Goal: Task Accomplishment & Management: Complete application form

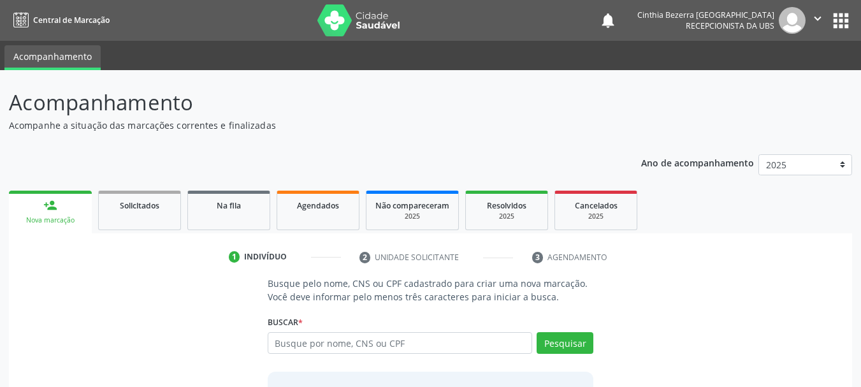
click at [516, 352] on input "text" at bounding box center [400, 343] width 265 height 22
type input "14991907438"
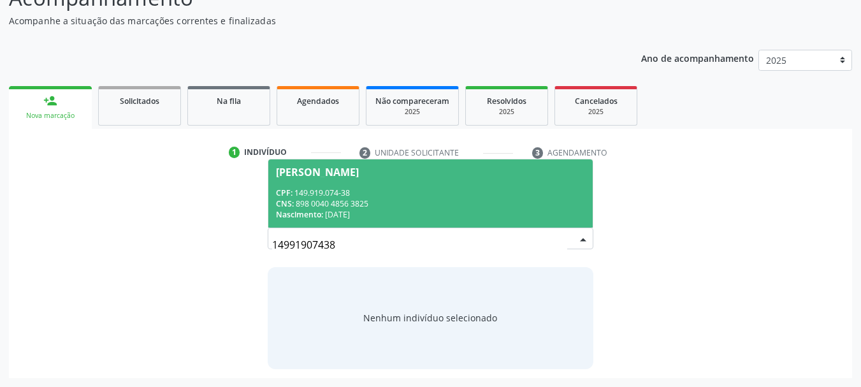
click at [546, 221] on span "[PERSON_NAME] CPF: 149.919.074-38 CNS: 898 0040 4856 3825 Nascimento: [DATE]" at bounding box center [430, 193] width 325 height 68
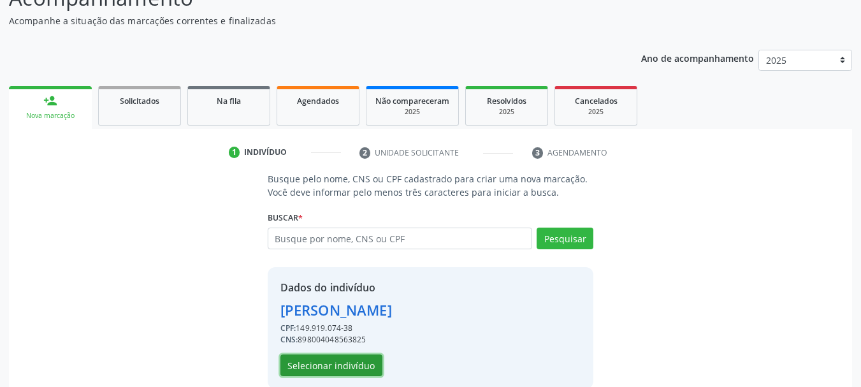
click at [340, 362] on button "Selecionar indivíduo" at bounding box center [332, 366] width 102 height 22
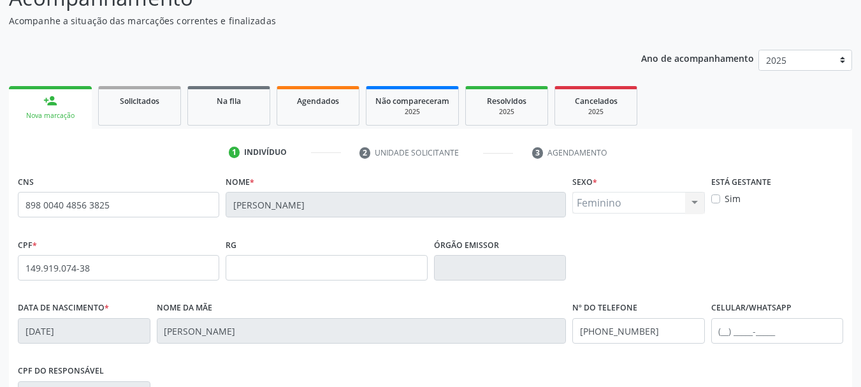
scroll to position [304, 0]
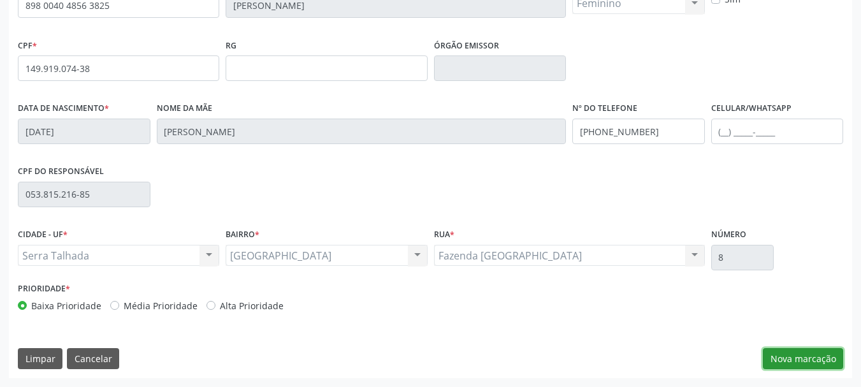
click at [822, 349] on button "Nova marcação" at bounding box center [803, 359] width 80 height 22
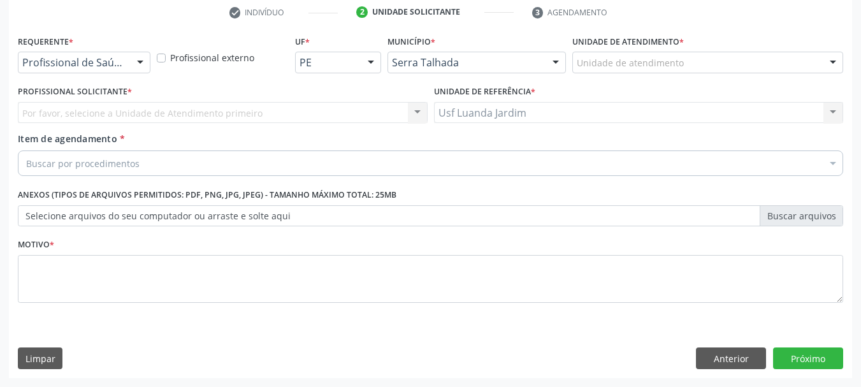
scroll to position [245, 0]
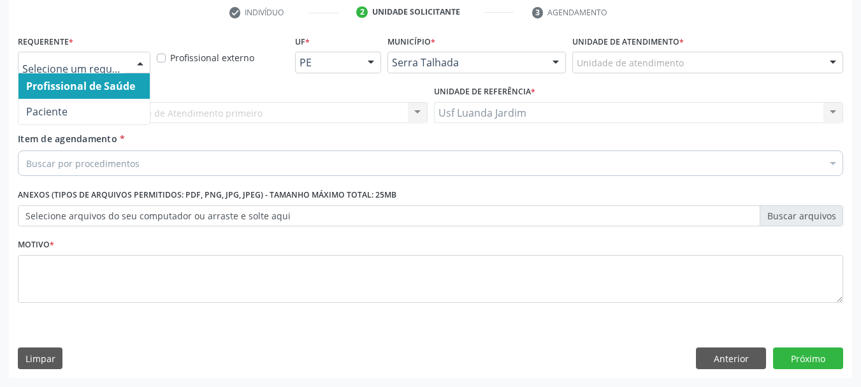
click at [136, 69] on div at bounding box center [140, 63] width 19 height 22
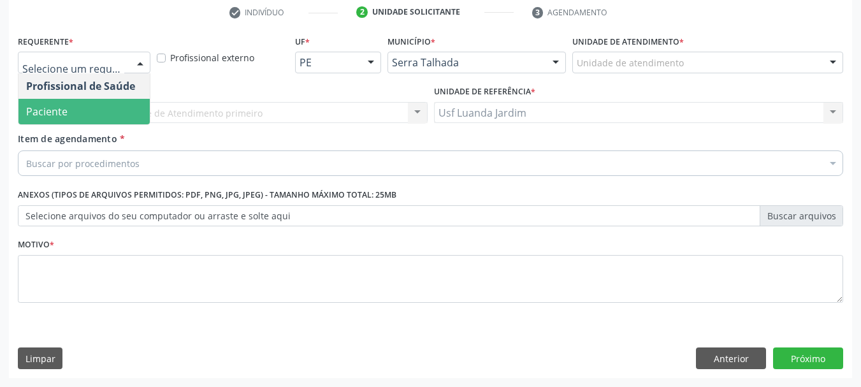
click at [136, 112] on span "Paciente" at bounding box center [83, 112] width 131 height 26
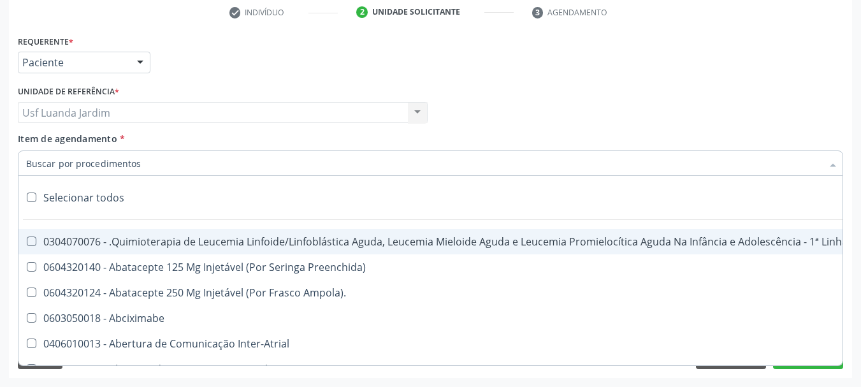
click at [180, 164] on div at bounding box center [431, 163] width 826 height 26
type input "p"
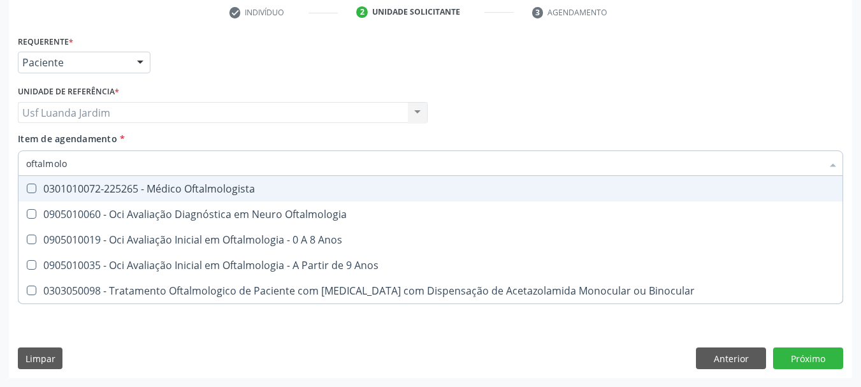
type input "oftalmolog"
click at [199, 187] on div "0301010072-225265 - Médico Oftalmologista" at bounding box center [430, 189] width 809 height 10
checkbox Oftalmologista "true"
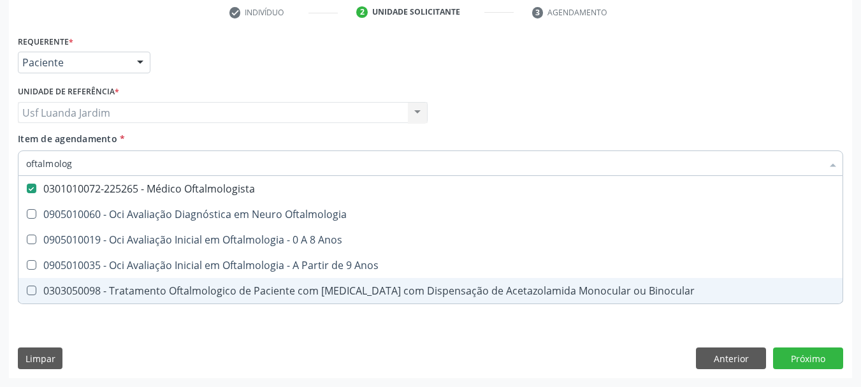
click at [666, 356] on div "Requerente * Paciente Profissional de Saúde Paciente Nenhum resultado encontrad…" at bounding box center [431, 205] width 844 height 346
checkbox Oftalmologia "true"
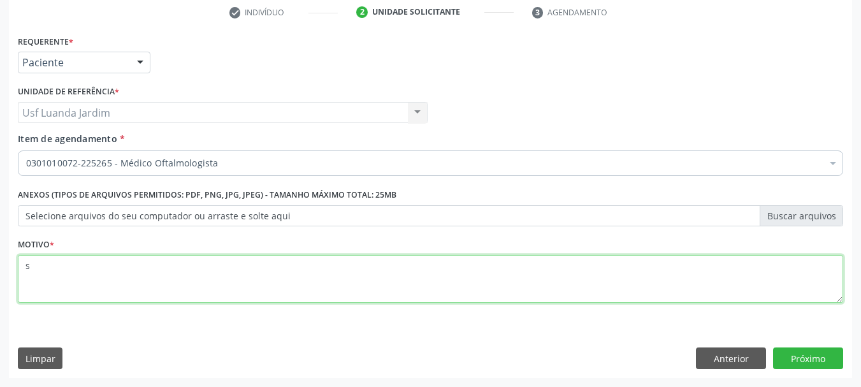
click at [646, 302] on textarea "s" at bounding box center [431, 279] width 826 height 48
type textarea "s"
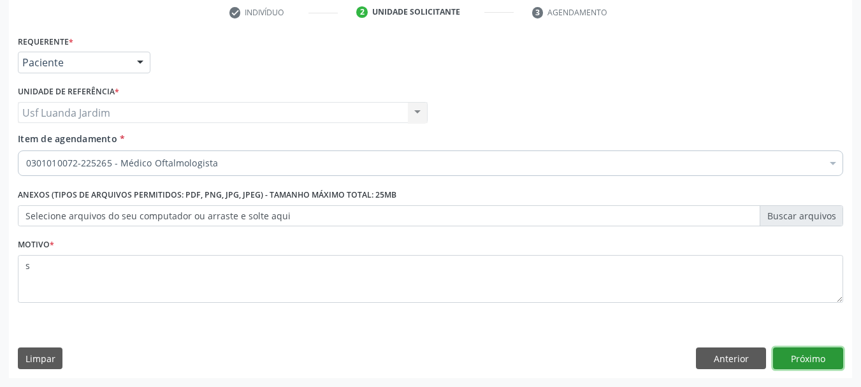
click at [817, 359] on button "Próximo" at bounding box center [808, 359] width 70 height 22
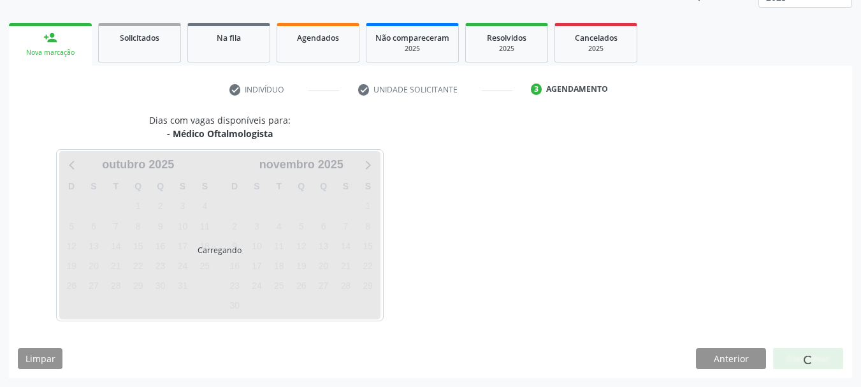
scroll to position [168, 0]
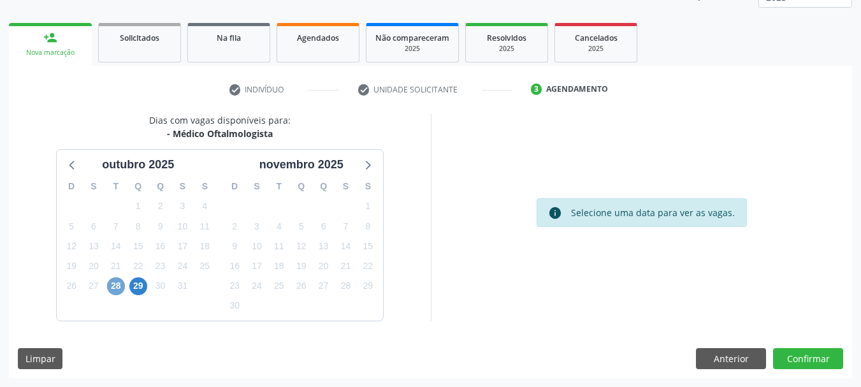
click at [119, 284] on span "28" at bounding box center [116, 286] width 18 height 18
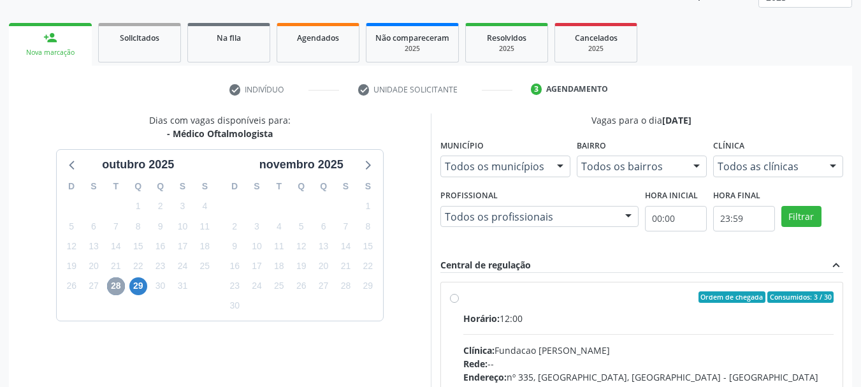
scroll to position [352, 0]
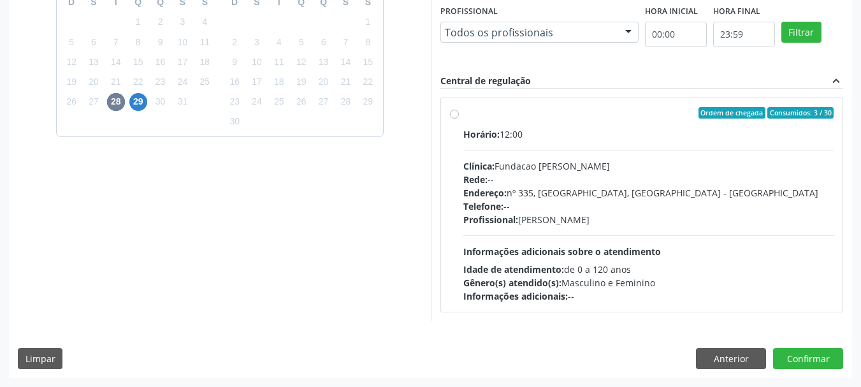
click at [464, 112] on label "Ordem de chegada Consumidos: 3 / 30 Horário: 12:00 Clínica: Fundacao [PERSON_NA…" at bounding box center [649, 205] width 371 height 196
click at [457, 112] on input "Ordem de chegada Consumidos: 3 / 30 Horário: 12:00 Clínica: Fundacao [PERSON_NA…" at bounding box center [454, 112] width 9 height 11
radio input "true"
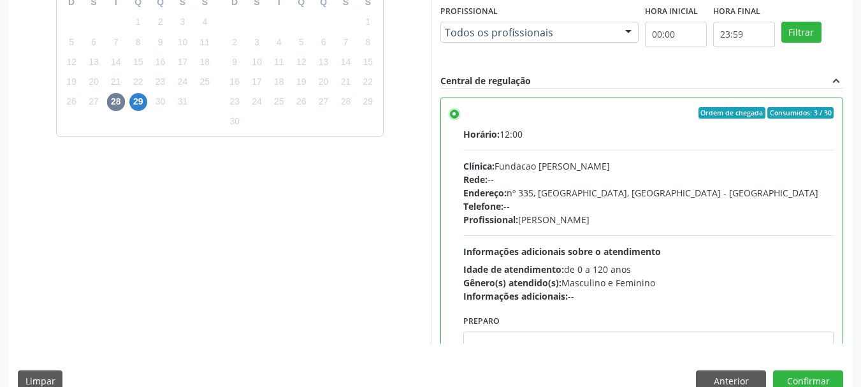
scroll to position [63, 0]
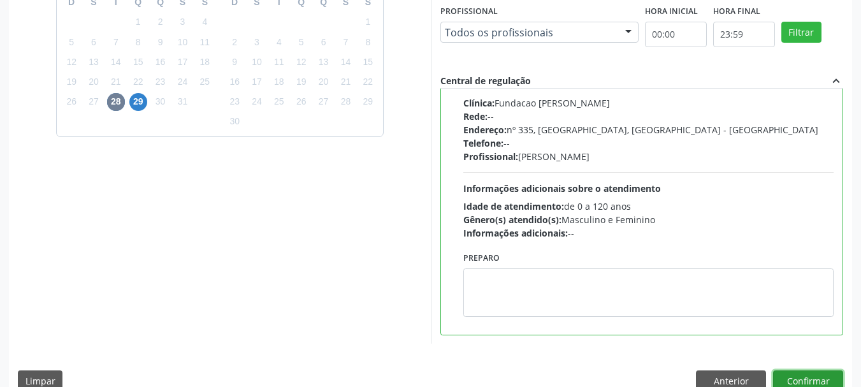
click at [818, 371] on button "Confirmar" at bounding box center [808, 381] width 70 height 22
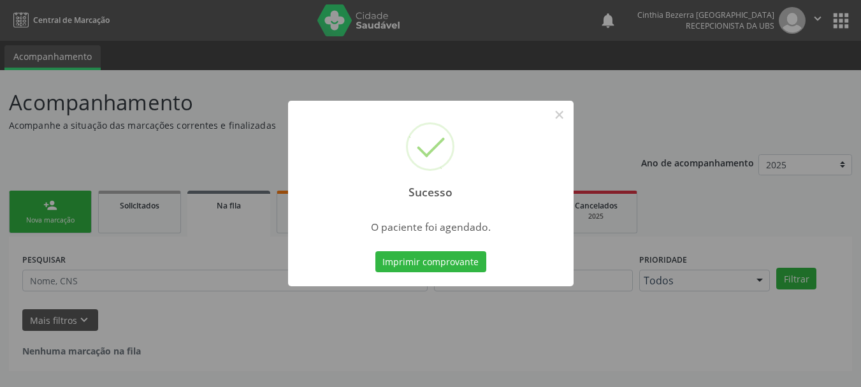
scroll to position [0, 0]
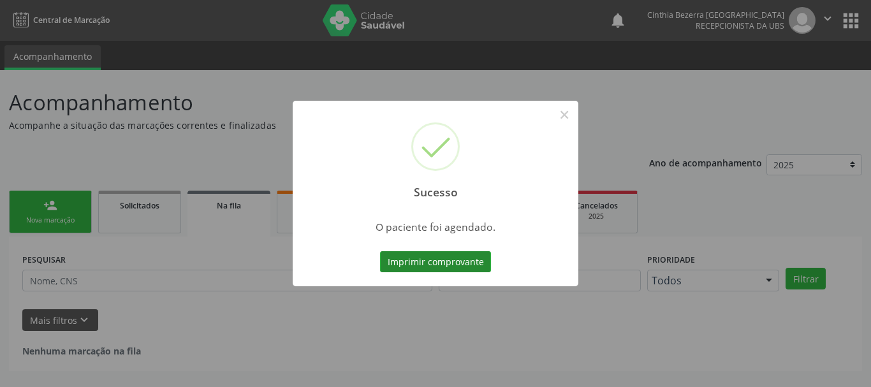
click at [469, 254] on button "Imprimir comprovante" at bounding box center [435, 262] width 111 height 22
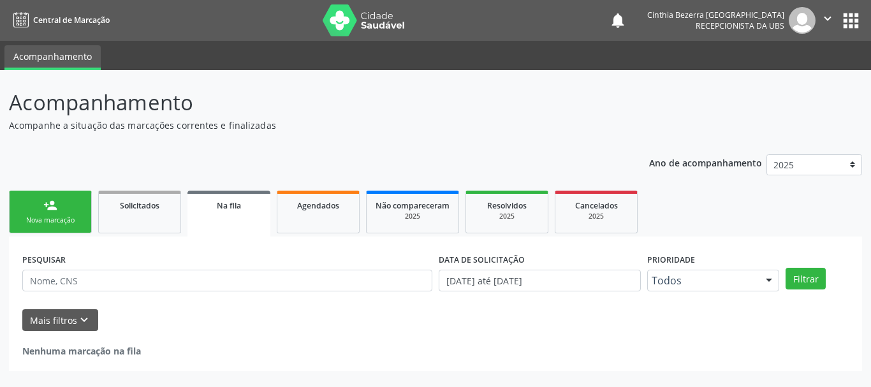
click at [57, 210] on div "person_add" at bounding box center [50, 205] width 14 height 14
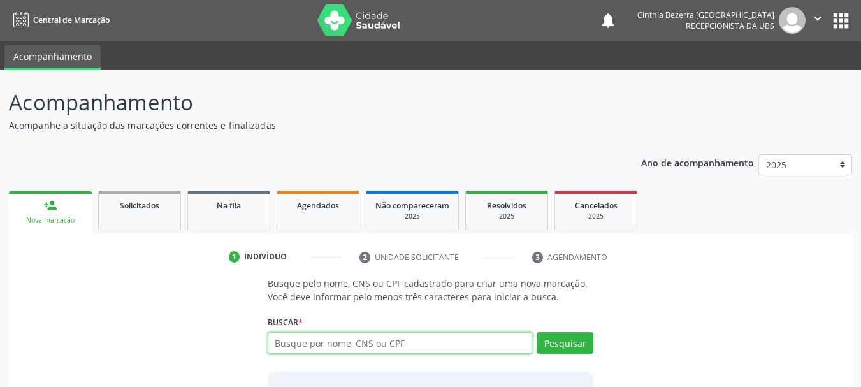
click at [422, 346] on input "text" at bounding box center [400, 343] width 265 height 22
type input "08985184407"
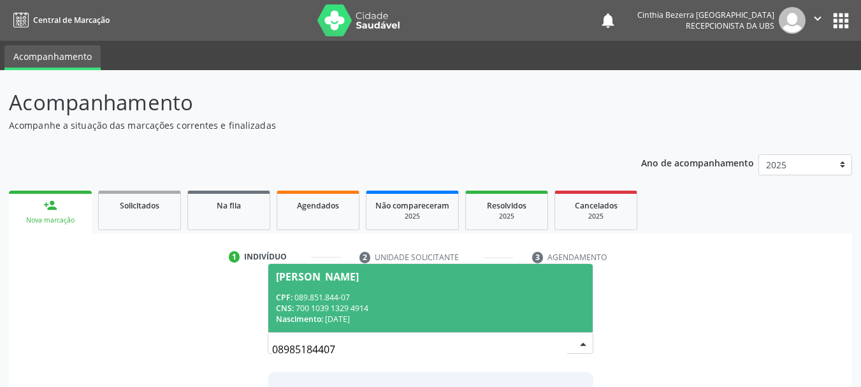
click at [512, 292] on div "CPF: 089.851.844-07" at bounding box center [431, 297] width 310 height 11
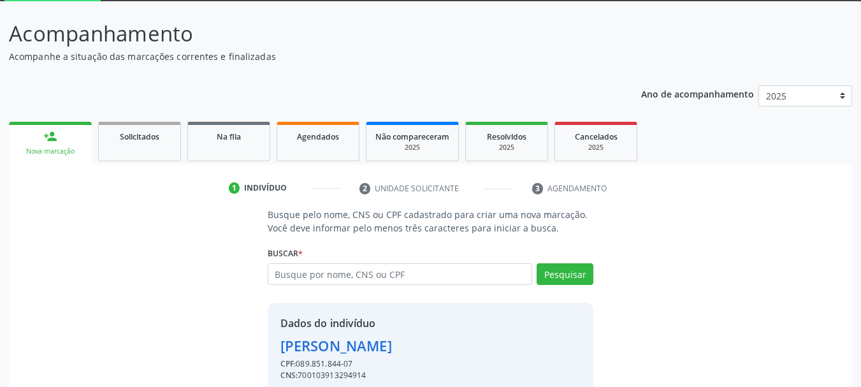
scroll to position [124, 0]
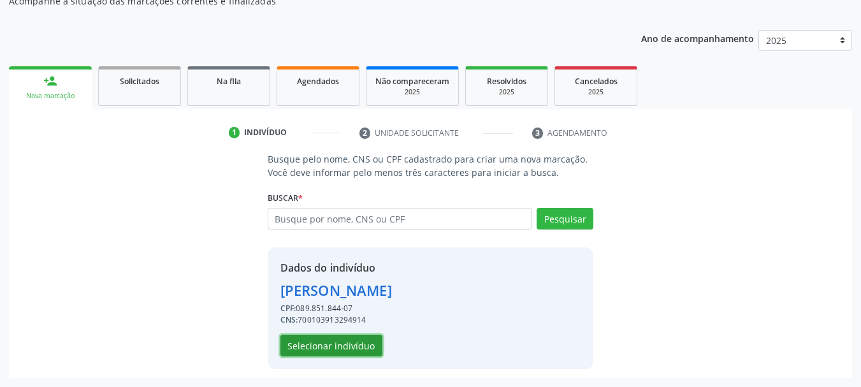
click at [346, 349] on button "Selecionar indivíduo" at bounding box center [332, 346] width 102 height 22
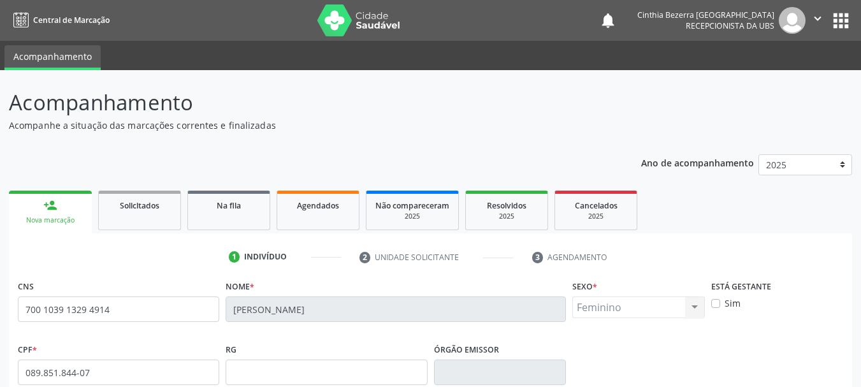
scroll to position [304, 0]
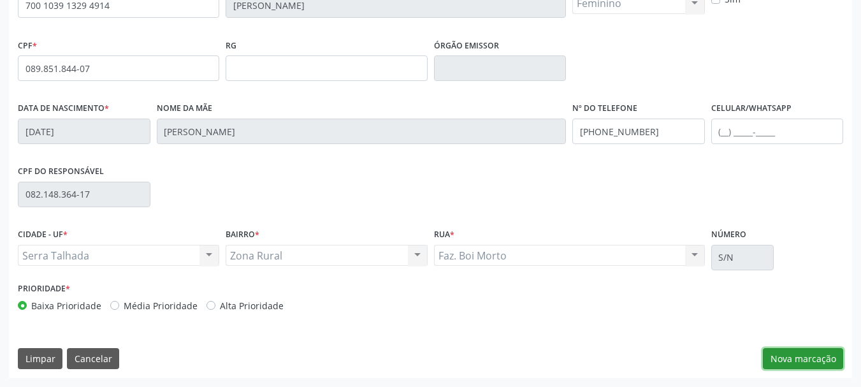
click at [821, 369] on button "Nova marcação" at bounding box center [803, 359] width 80 height 22
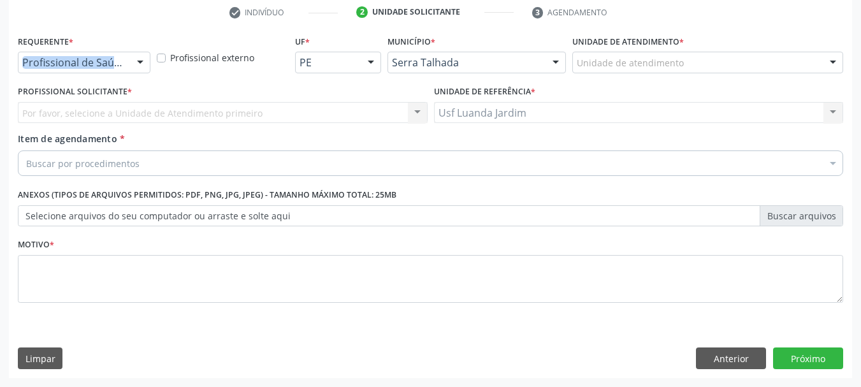
click at [147, 65] on div "Requerente * Profissional de Saúde Profissional de Saúde Paciente Nenhum result…" at bounding box center [84, 57] width 139 height 50
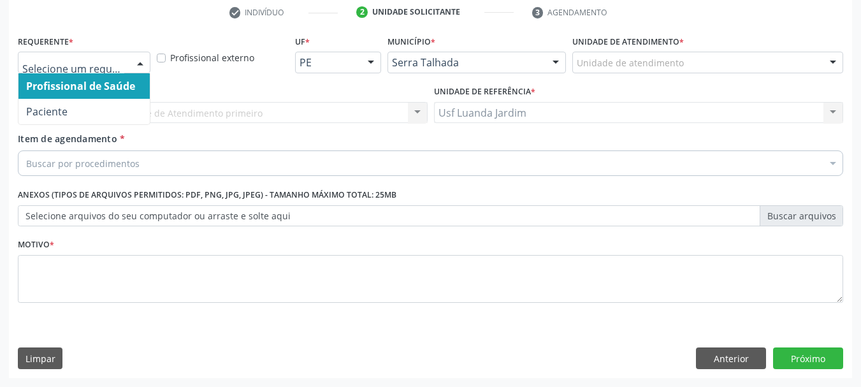
click at [147, 65] on div at bounding box center [140, 63] width 19 height 22
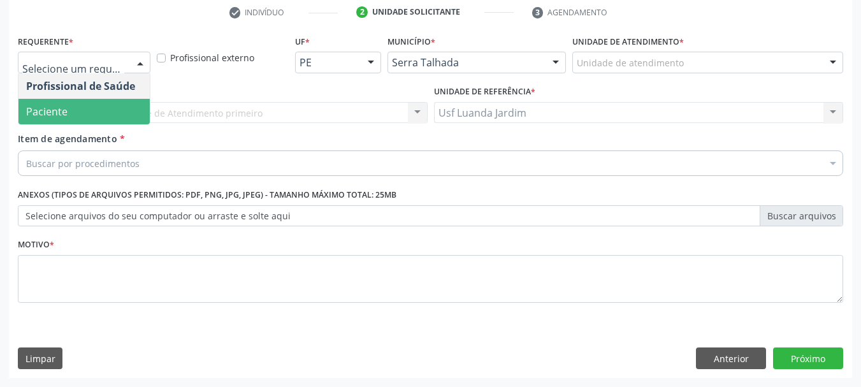
click at [132, 101] on span "Paciente" at bounding box center [83, 112] width 131 height 26
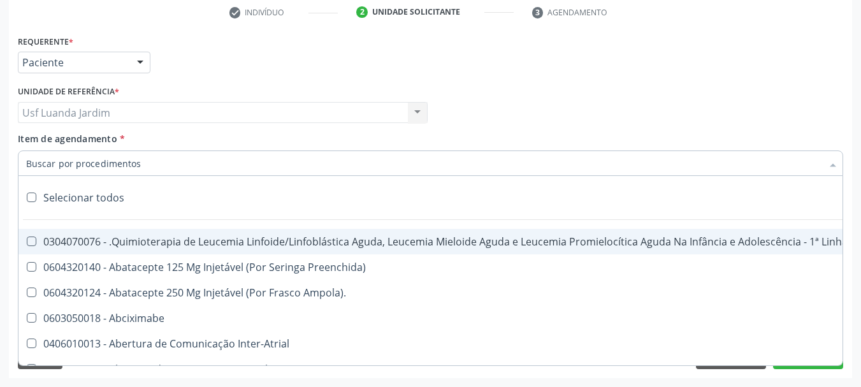
click at [209, 162] on div at bounding box center [431, 163] width 826 height 26
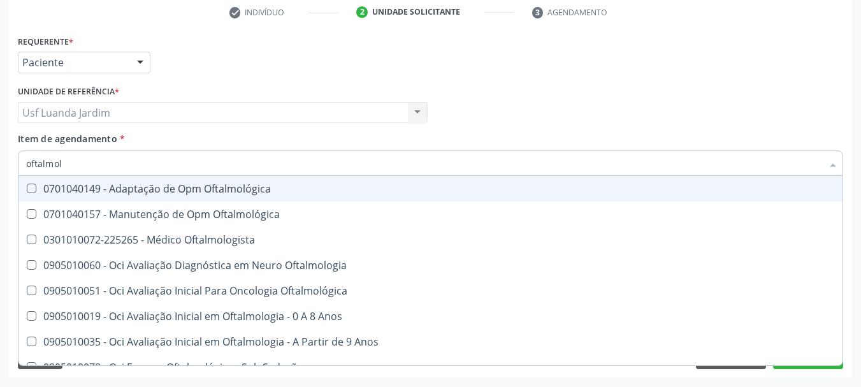
type input "oftalmolo"
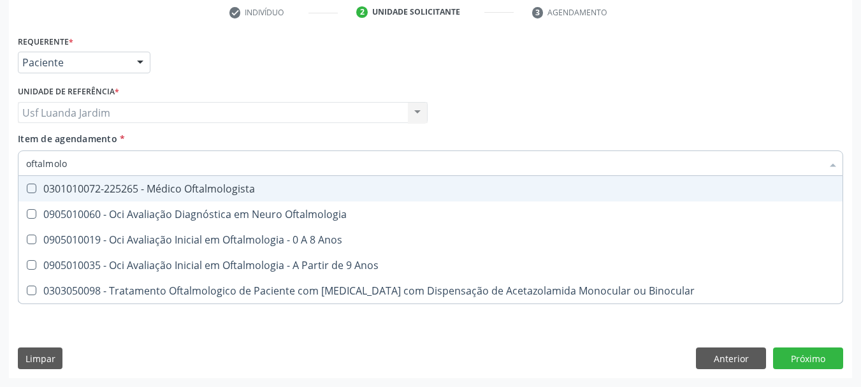
click at [230, 187] on div "0301010072-225265 - Médico Oftalmologista" at bounding box center [430, 189] width 809 height 10
checkbox Oftalmologista "true"
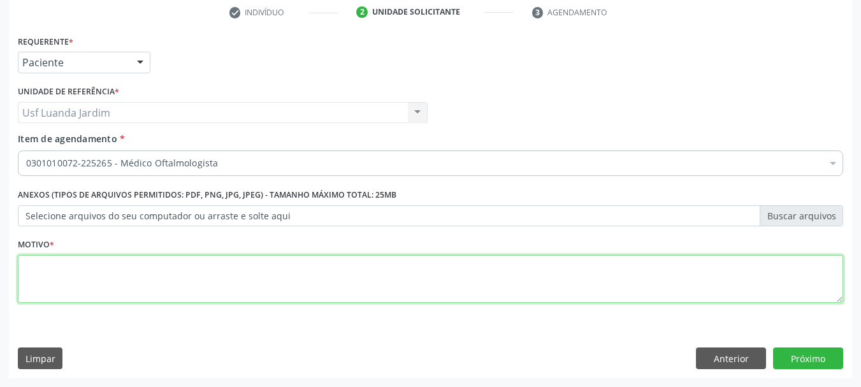
drag, startPoint x: 462, startPoint y: 358, endPoint x: 491, endPoint y: 265, distance: 96.8
click at [491, 265] on div "Requerente * Paciente Profissional de Saúde Paciente Nenhum resultado encontrad…" at bounding box center [431, 205] width 844 height 346
click at [491, 265] on textarea at bounding box center [431, 279] width 826 height 48
type textarea "z"
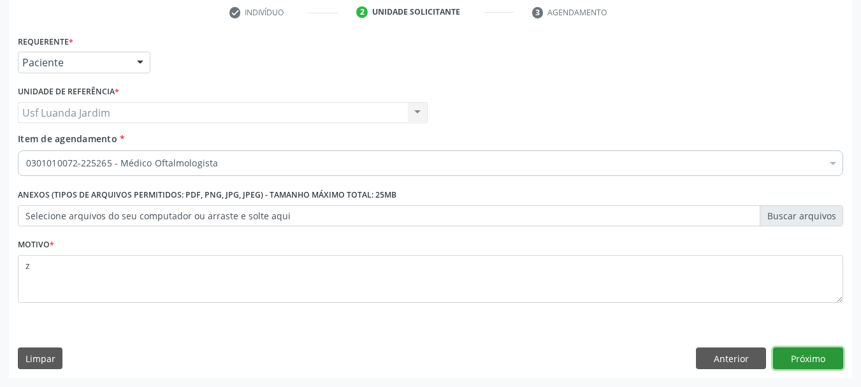
click at [825, 355] on button "Próximo" at bounding box center [808, 359] width 70 height 22
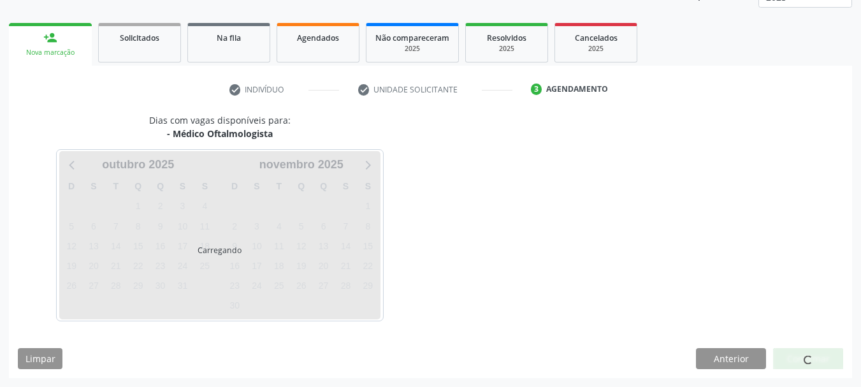
scroll to position [168, 0]
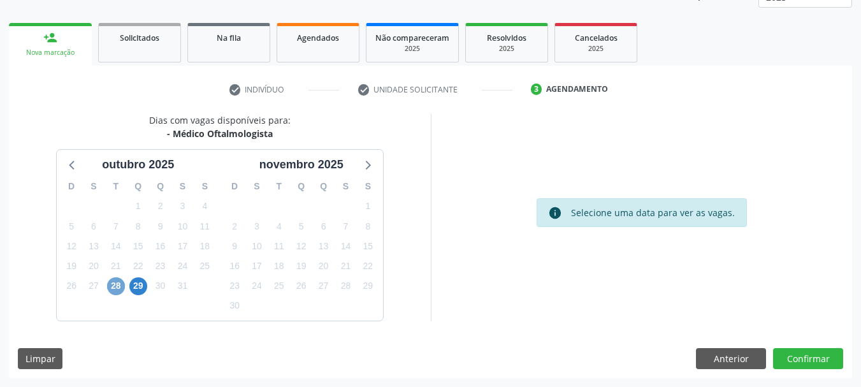
click at [117, 282] on span "28" at bounding box center [116, 286] width 18 height 18
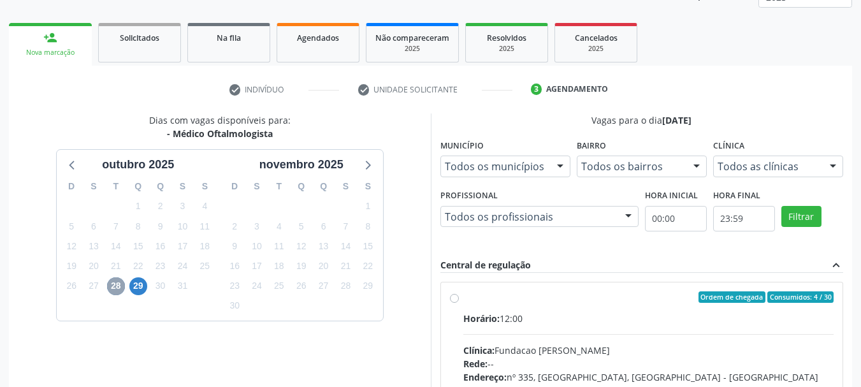
scroll to position [352, 0]
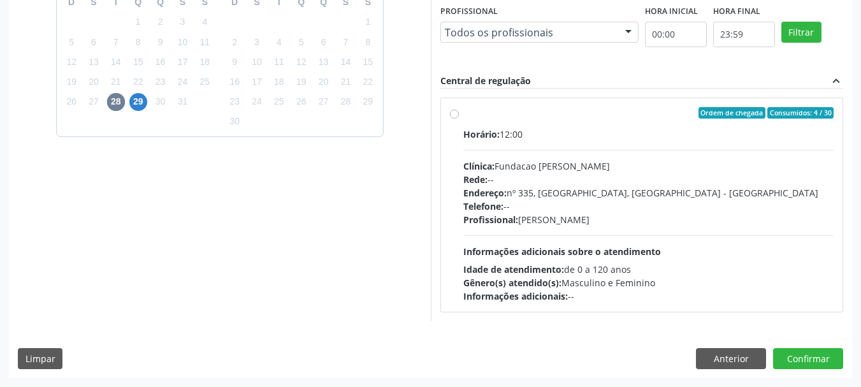
click at [464, 115] on label "Ordem de chegada Consumidos: 4 / 30 Horário: 12:00 Clínica: Fundacao [PERSON_NA…" at bounding box center [649, 205] width 371 height 196
click at [457, 115] on input "Ordem de chegada Consumidos: 4 / 30 Horário: 12:00 Clínica: Fundacao [PERSON_NA…" at bounding box center [454, 112] width 9 height 11
radio input "true"
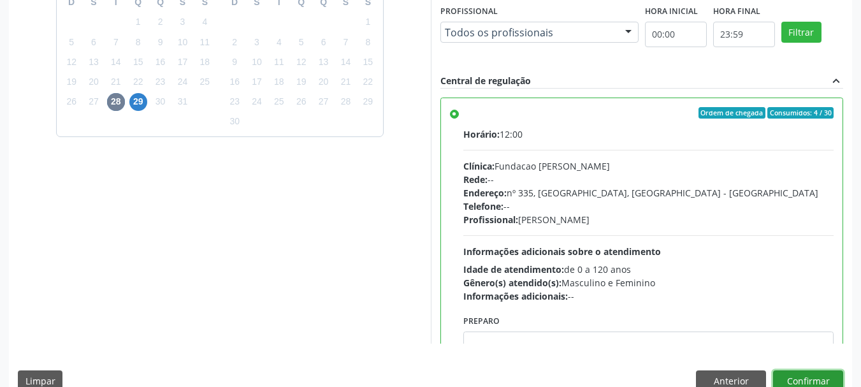
click at [821, 376] on button "Confirmar" at bounding box center [808, 381] width 70 height 22
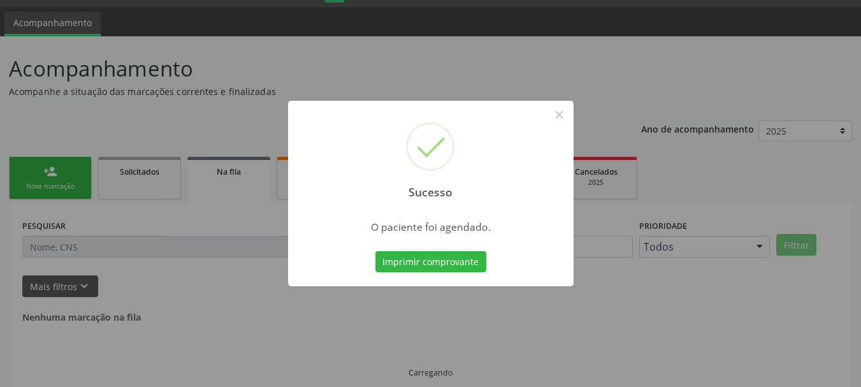
scroll to position [0, 0]
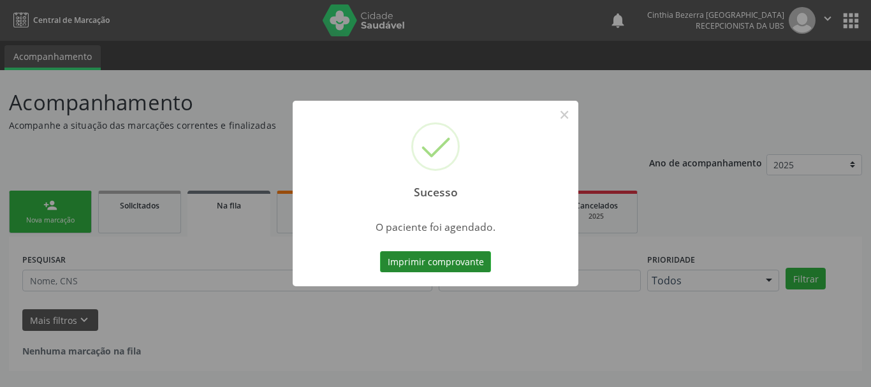
click at [457, 260] on button "Imprimir comprovante" at bounding box center [435, 262] width 111 height 22
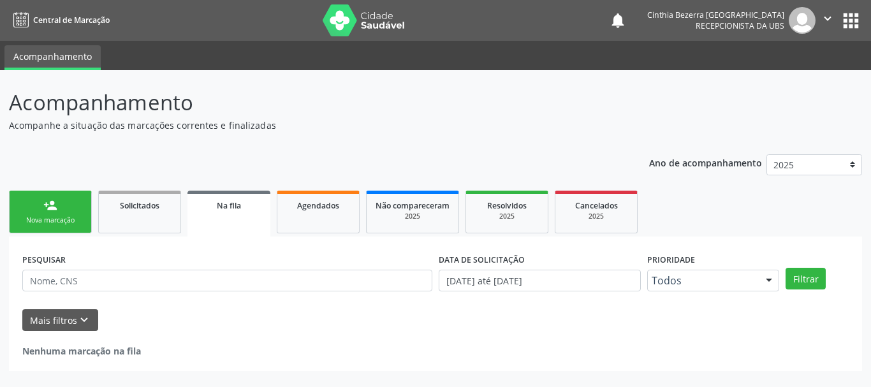
click at [64, 230] on link "person_add Nova marcação" at bounding box center [50, 212] width 83 height 43
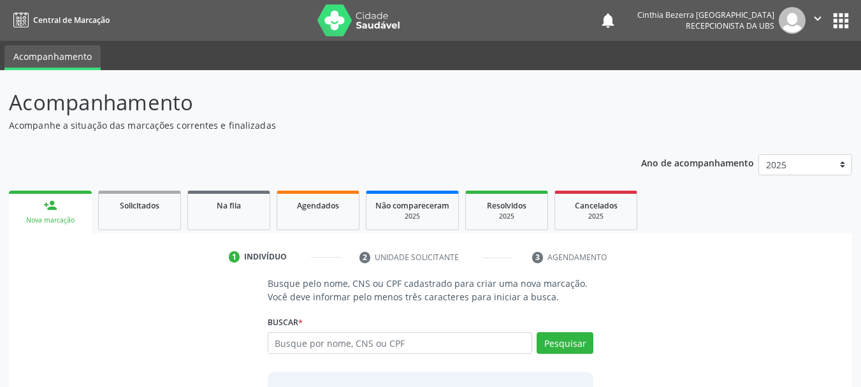
scroll to position [105, 0]
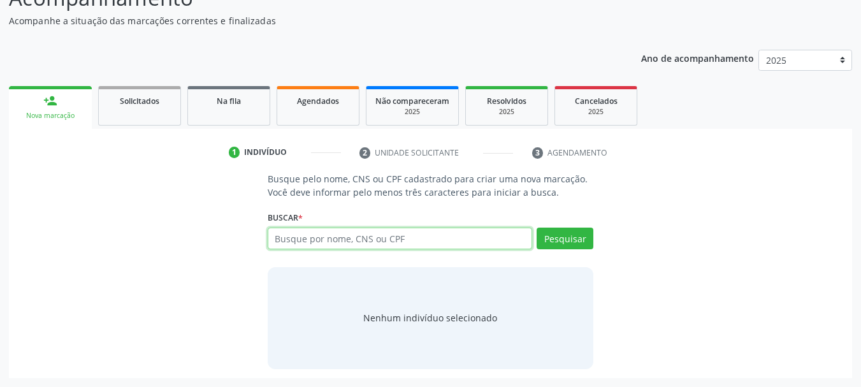
click at [439, 249] on input "text" at bounding box center [400, 239] width 265 height 22
type input "056"
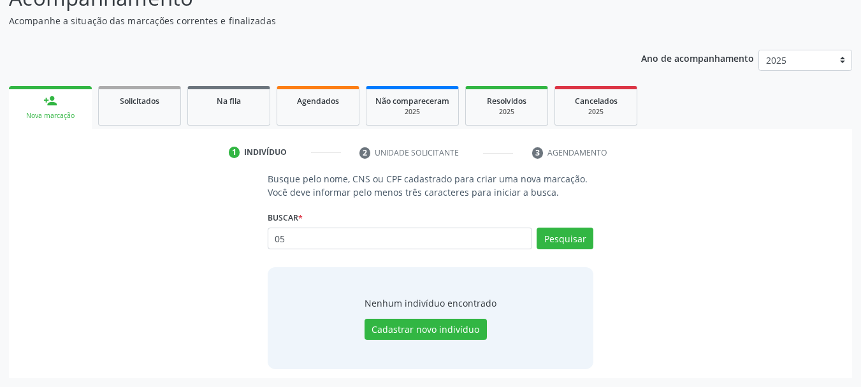
type input "0"
type input "05661674414"
type input "0"
type input "708506309081271"
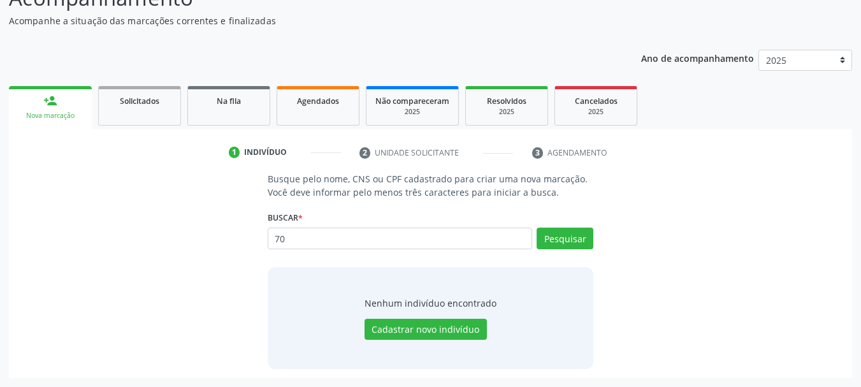
type input "7"
type input "[PERSON_NAME]"
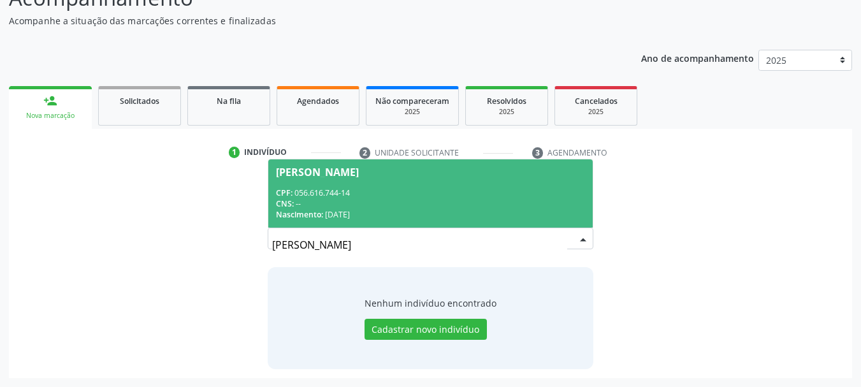
click at [469, 201] on div "CNS: --" at bounding box center [431, 203] width 310 height 11
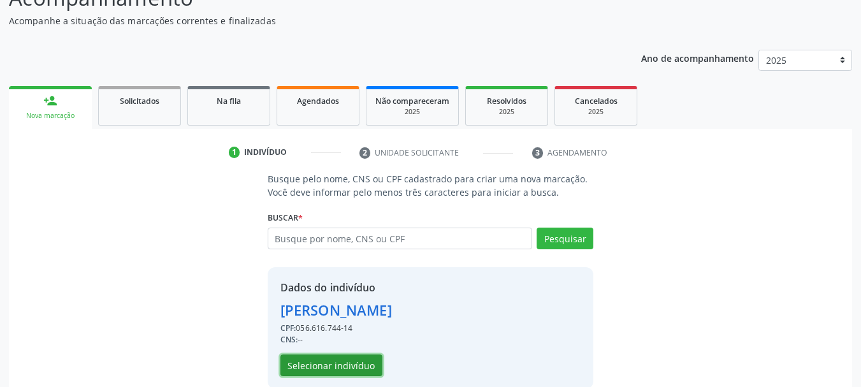
click at [358, 371] on button "Selecionar indivíduo" at bounding box center [332, 366] width 102 height 22
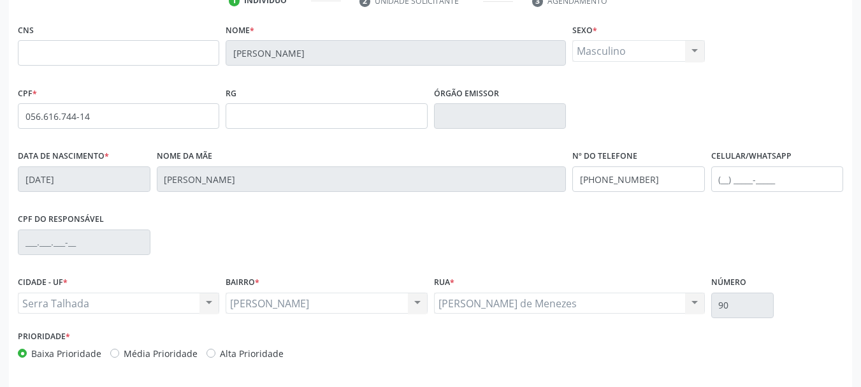
scroll to position [304, 0]
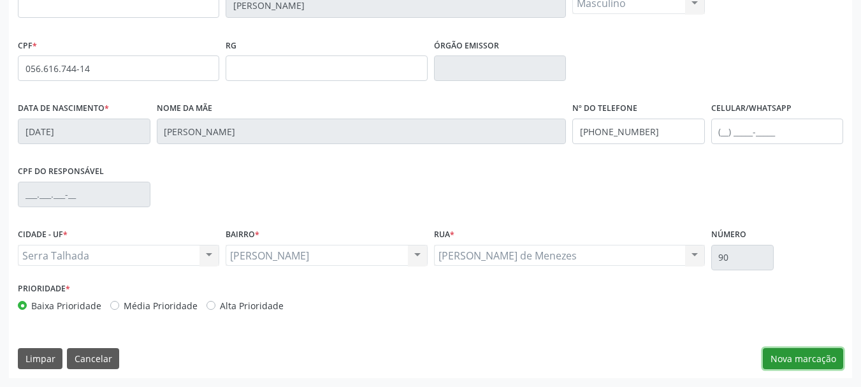
click at [827, 358] on button "Nova marcação" at bounding box center [803, 359] width 80 height 22
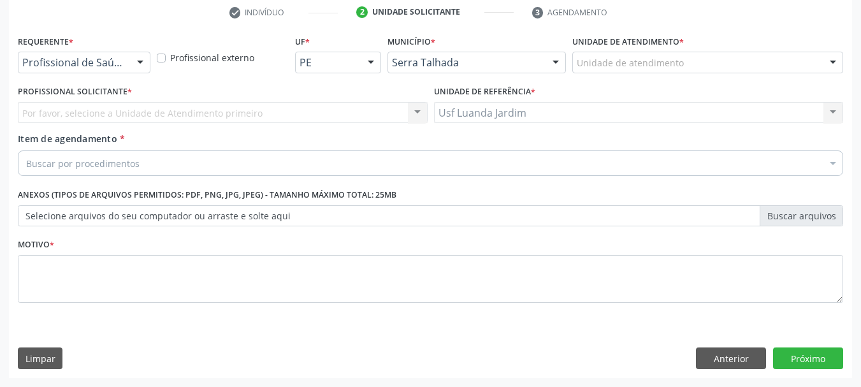
scroll to position [0, 0]
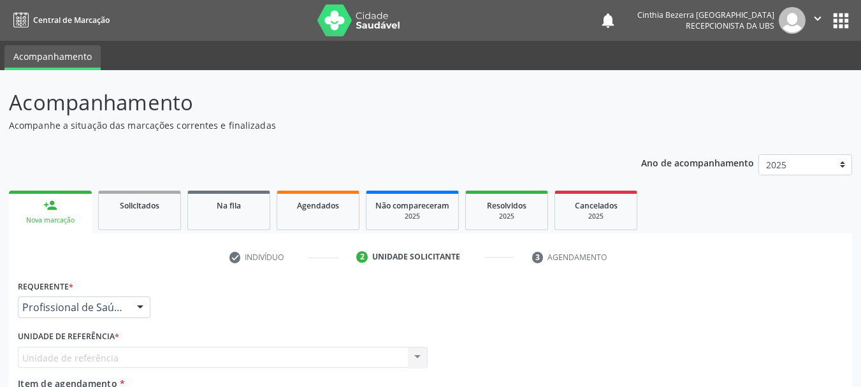
click at [54, 217] on div "Nova marcação" at bounding box center [50, 221] width 65 height 10
